Goal: Find specific page/section

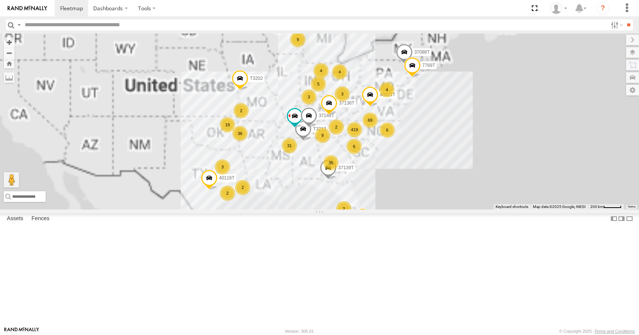
click at [147, 22] on input "text" at bounding box center [315, 24] width 586 height 11
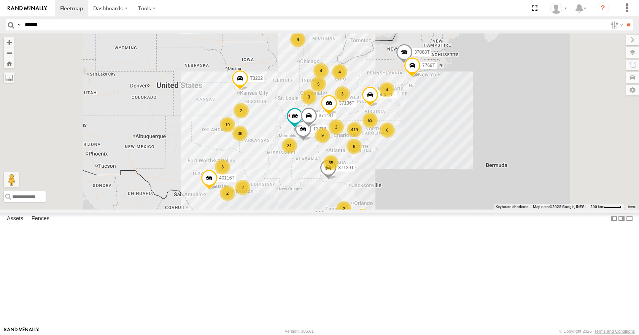
type input "******"
click at [625, 19] on input "**" at bounding box center [629, 24] width 9 height 11
